Goal: Navigation & Orientation: Find specific page/section

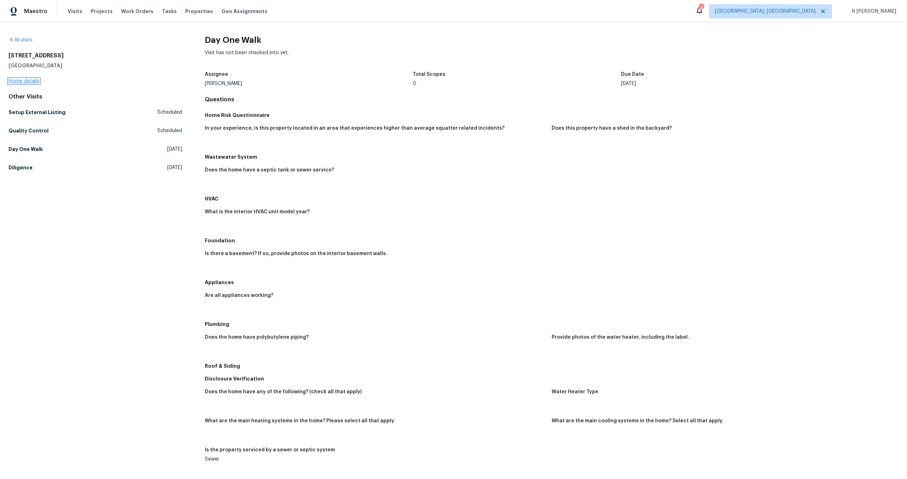
click at [19, 82] on link "Home details" at bounding box center [24, 81] width 31 height 5
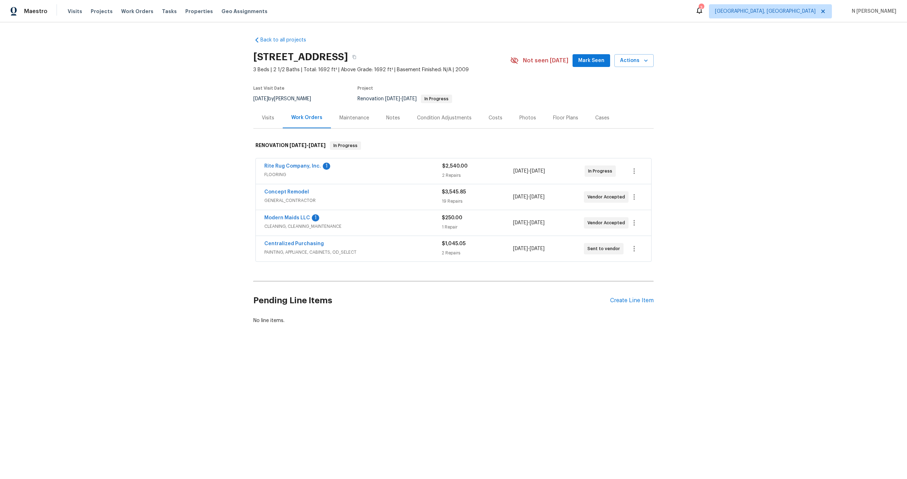
click at [268, 116] on div "Visits" at bounding box center [268, 117] width 12 height 7
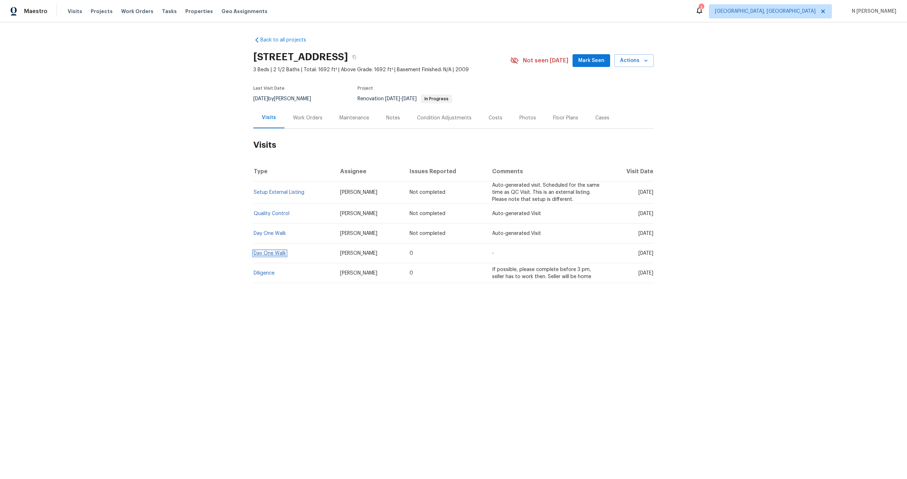
click at [279, 251] on link "Day One Walk" at bounding box center [270, 253] width 32 height 5
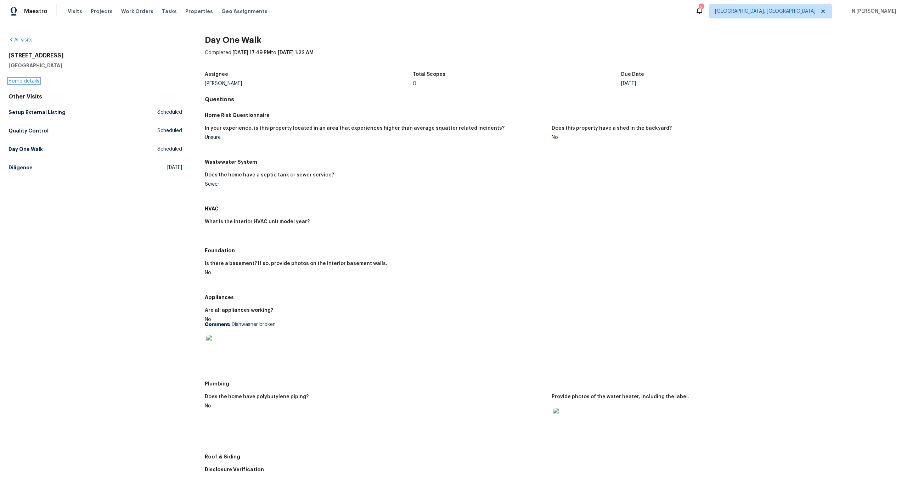
click at [28, 81] on link "Home details" at bounding box center [24, 81] width 31 height 5
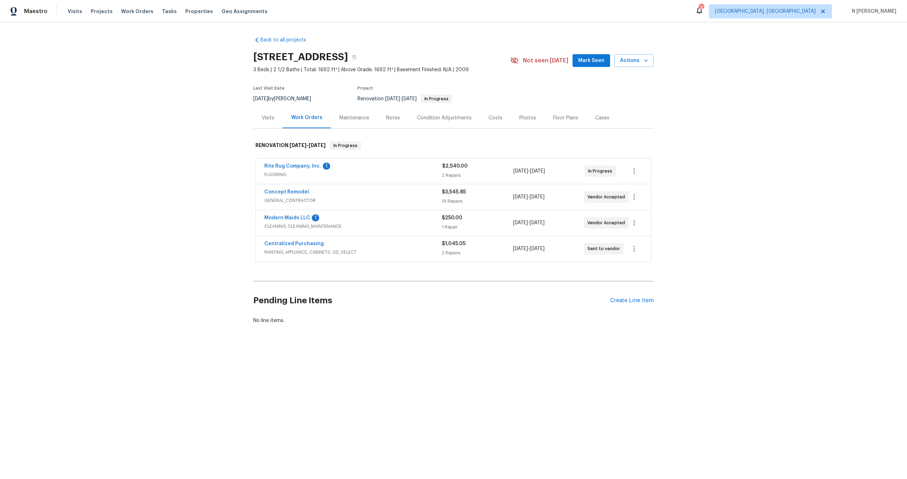
click at [381, 343] on div "Back to all projects [STREET_ADDRESS] 3 Beds | 2 1/2 Baths | Total: 1692 ft² | …" at bounding box center [453, 197] width 907 height 350
click at [269, 117] on div "Visits" at bounding box center [268, 117] width 12 height 7
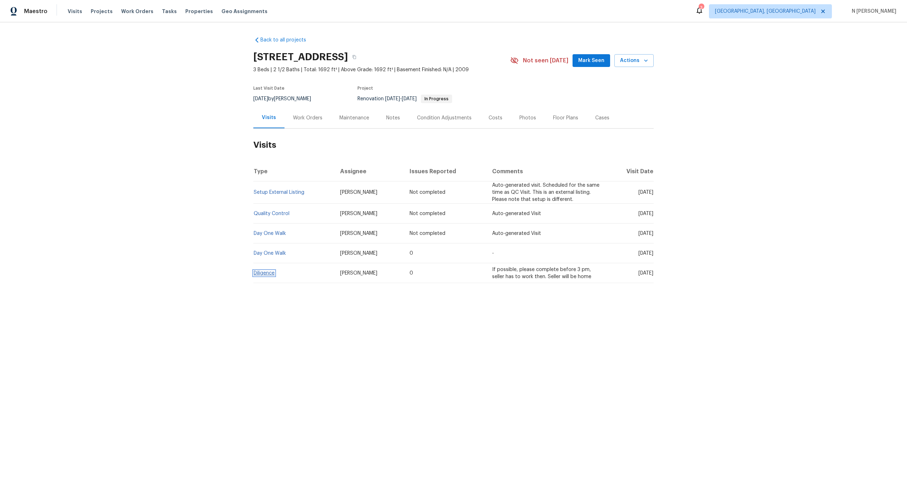
click at [266, 274] on link "Diligence" at bounding box center [264, 273] width 21 height 5
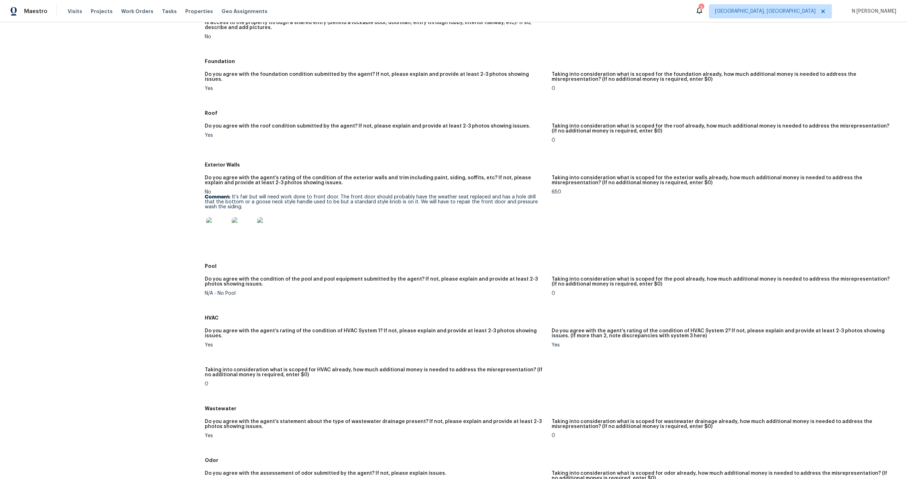
scroll to position [178, 0]
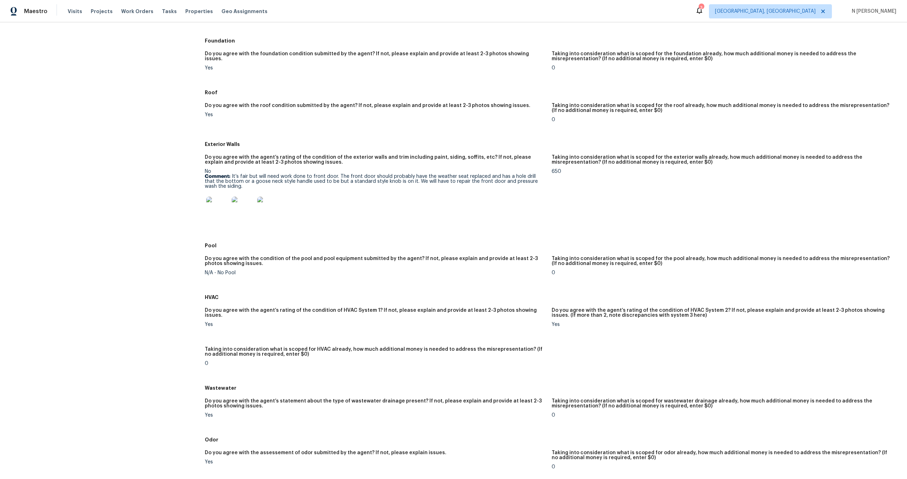
click at [218, 211] on img at bounding box center [217, 208] width 23 height 23
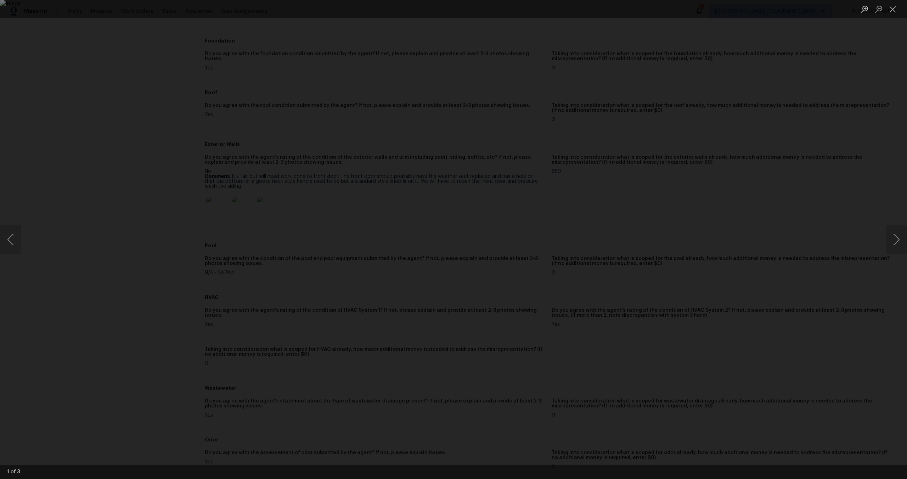
click at [216, 269] on div "Lightbox" at bounding box center [453, 239] width 907 height 479
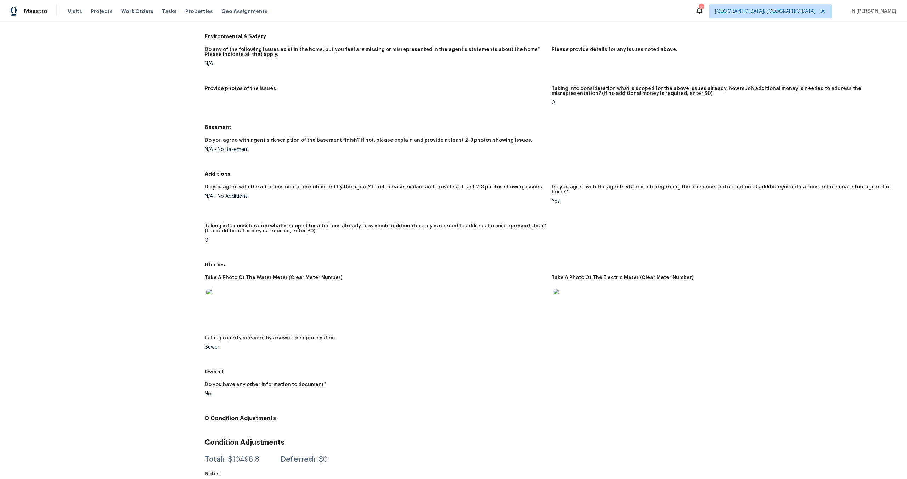
scroll to position [685, 0]
click at [567, 293] on img at bounding box center [564, 300] width 23 height 23
